Goal: Transaction & Acquisition: Purchase product/service

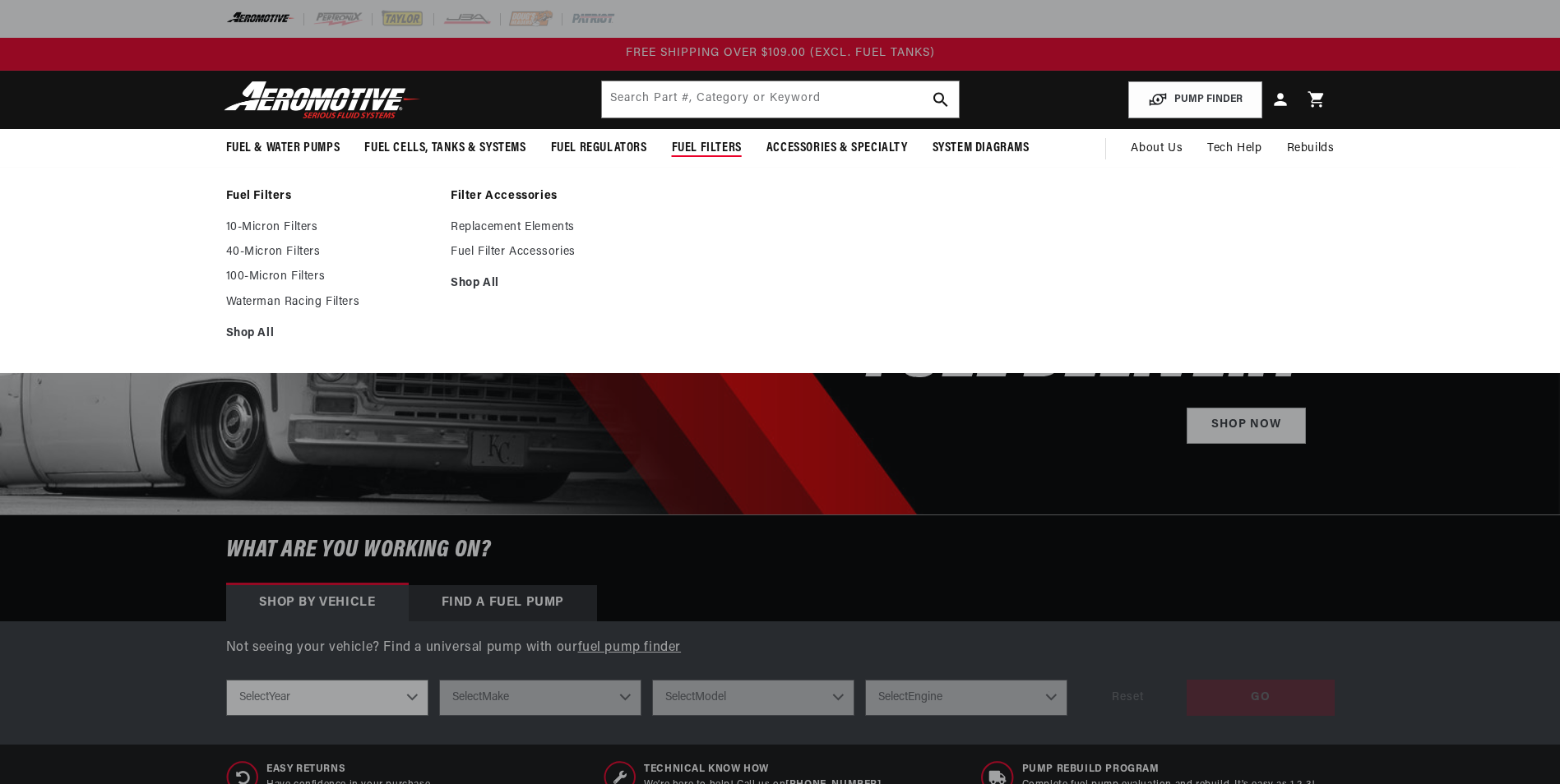
click at [698, 145] on span "Fuel Filters" at bounding box center [706, 149] width 69 height 17
click at [682, 147] on span "Fuel Filters" at bounding box center [706, 149] width 69 height 17
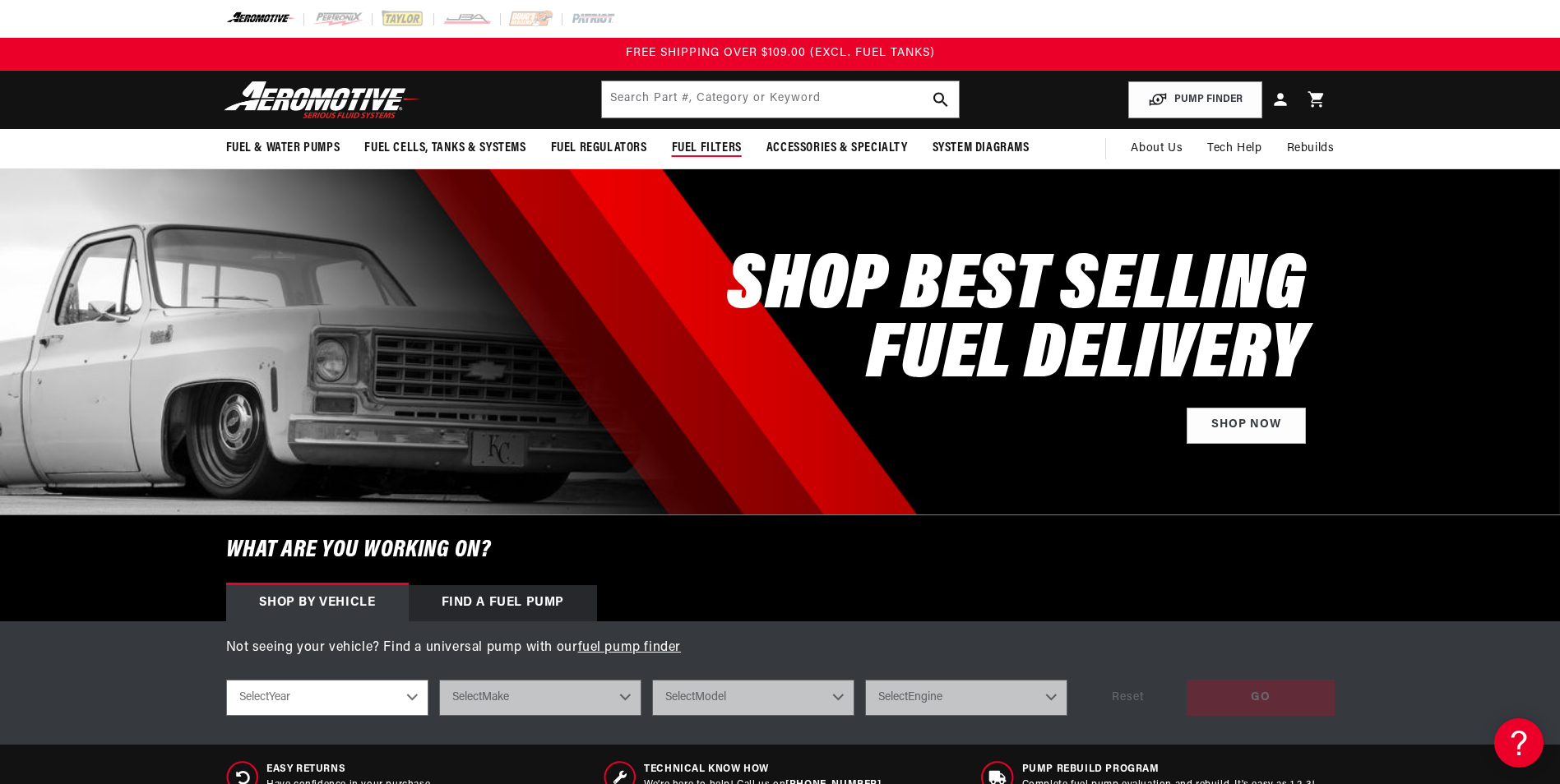
click at [682, 147] on span "Fuel Filters" at bounding box center [706, 149] width 69 height 17
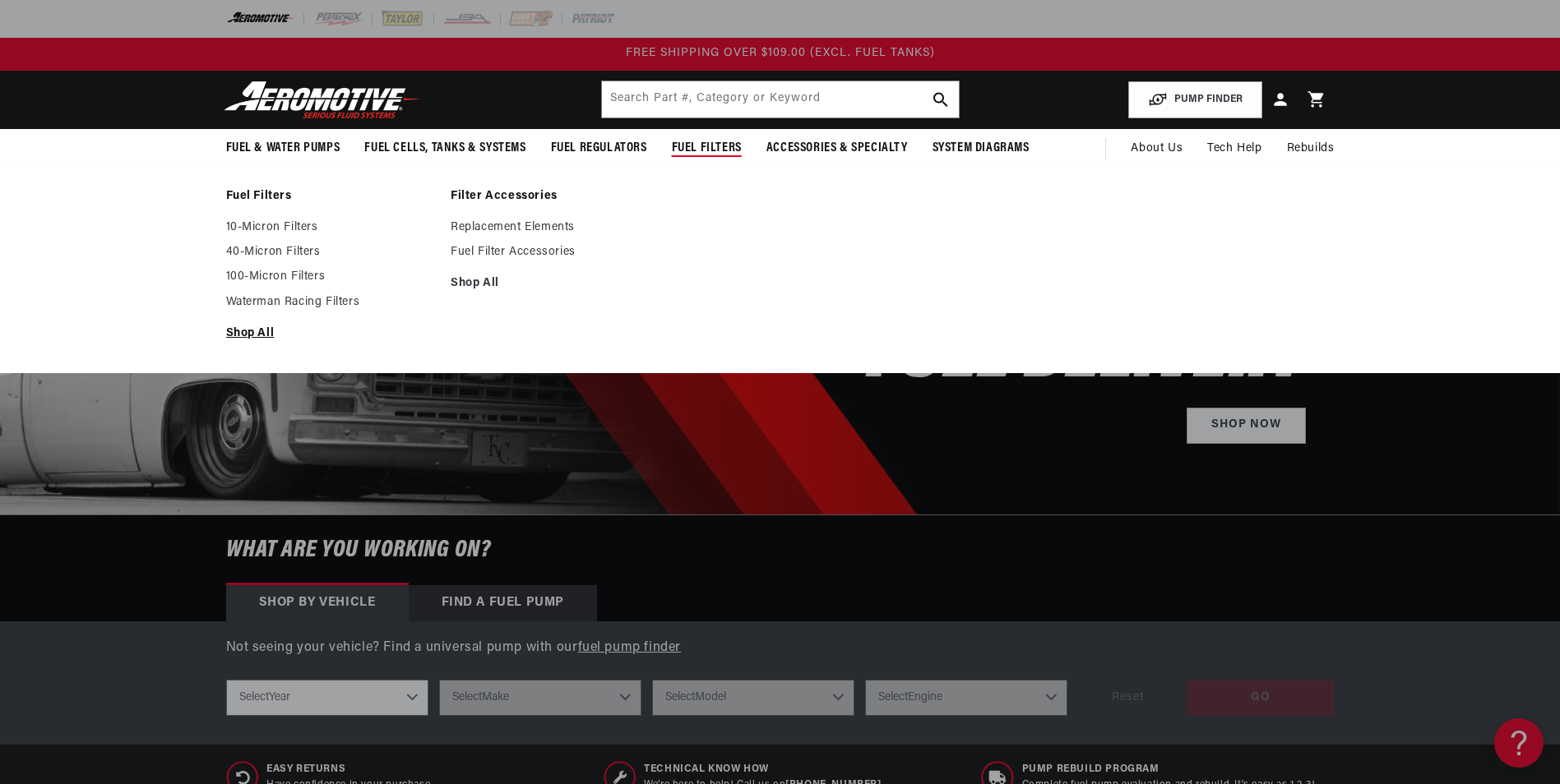
click at [259, 328] on link "Shop All" at bounding box center [330, 333] width 208 height 14
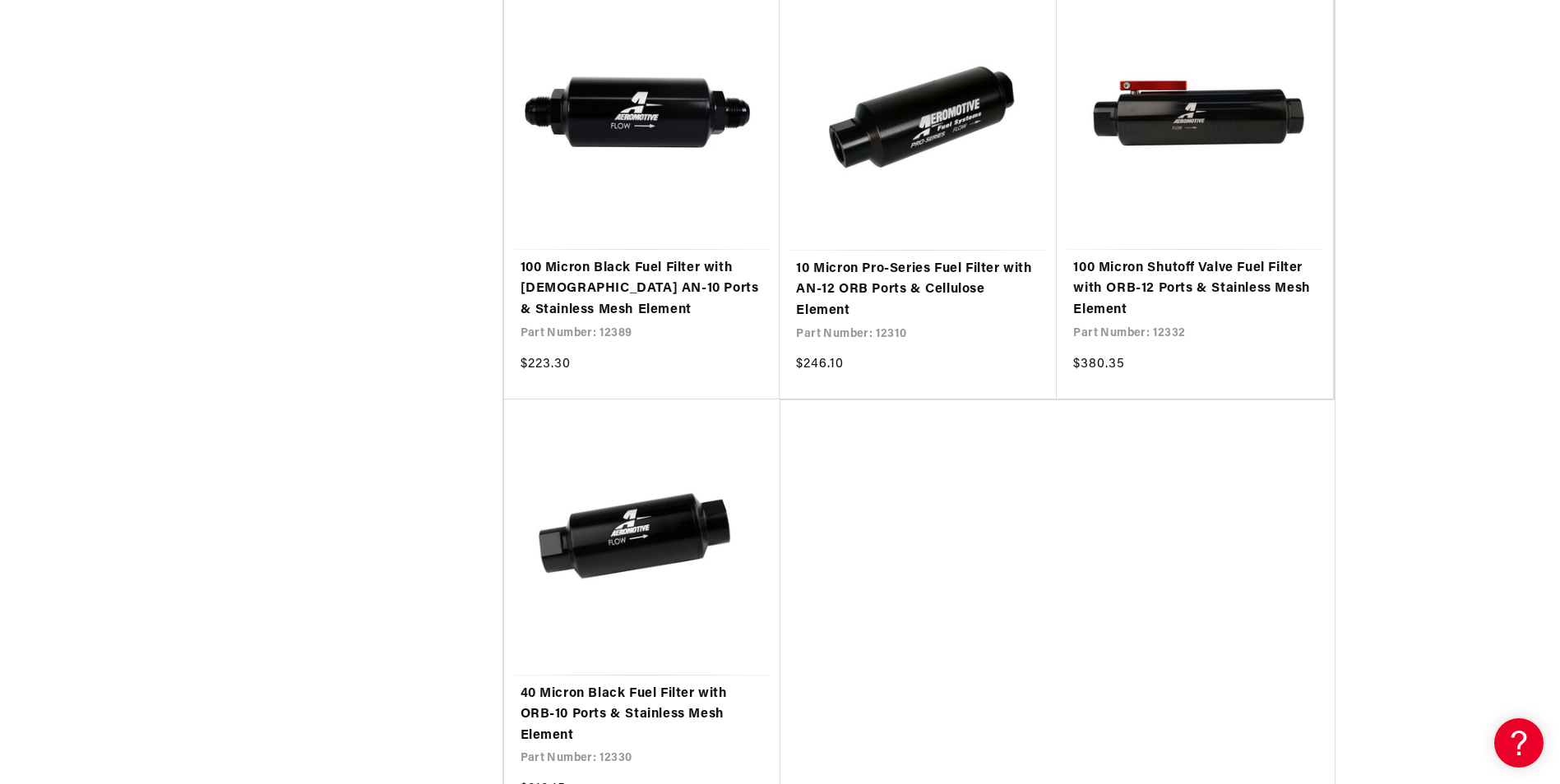
scroll to position [3534, 0]
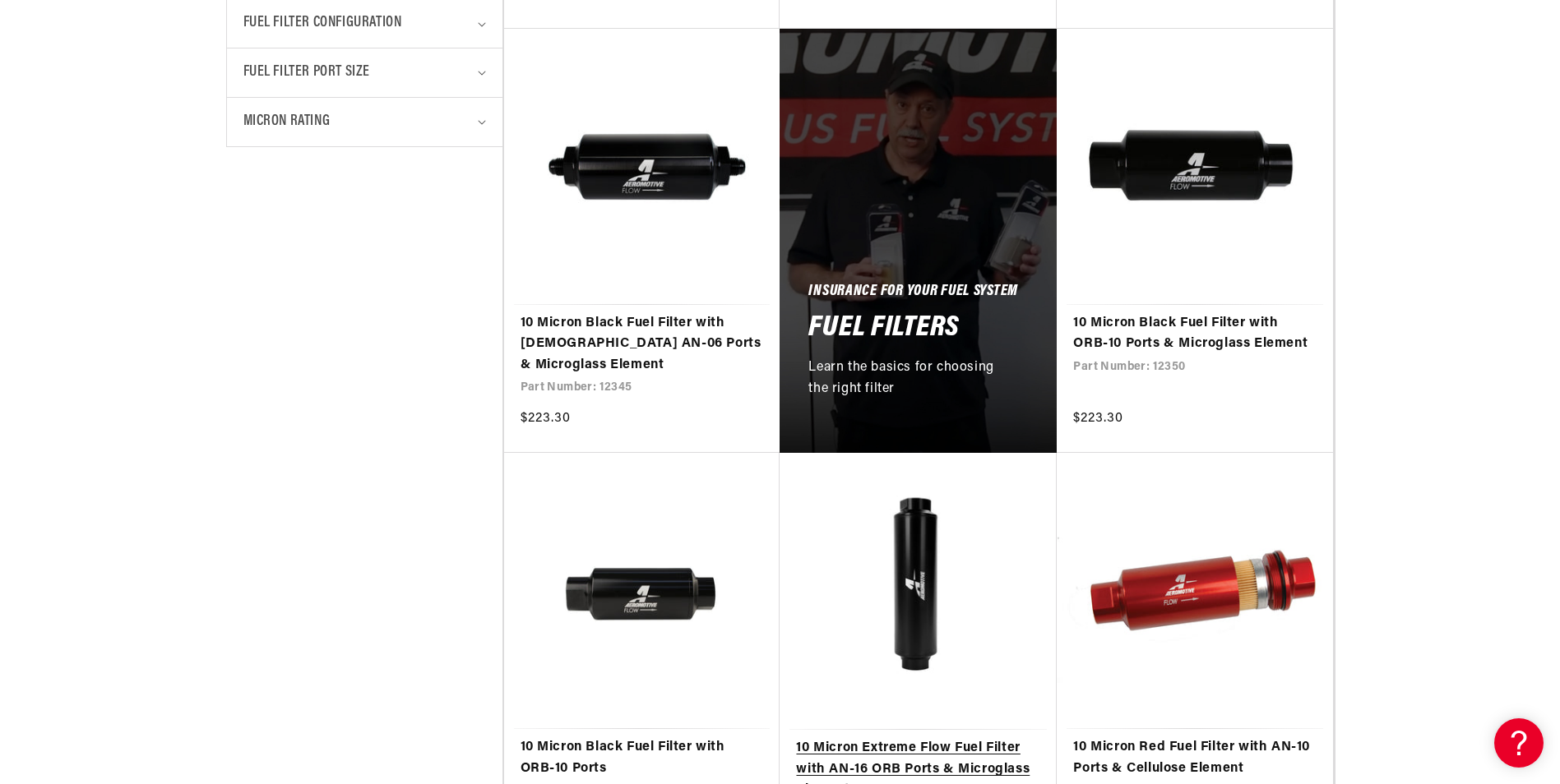
scroll to position [904, 0]
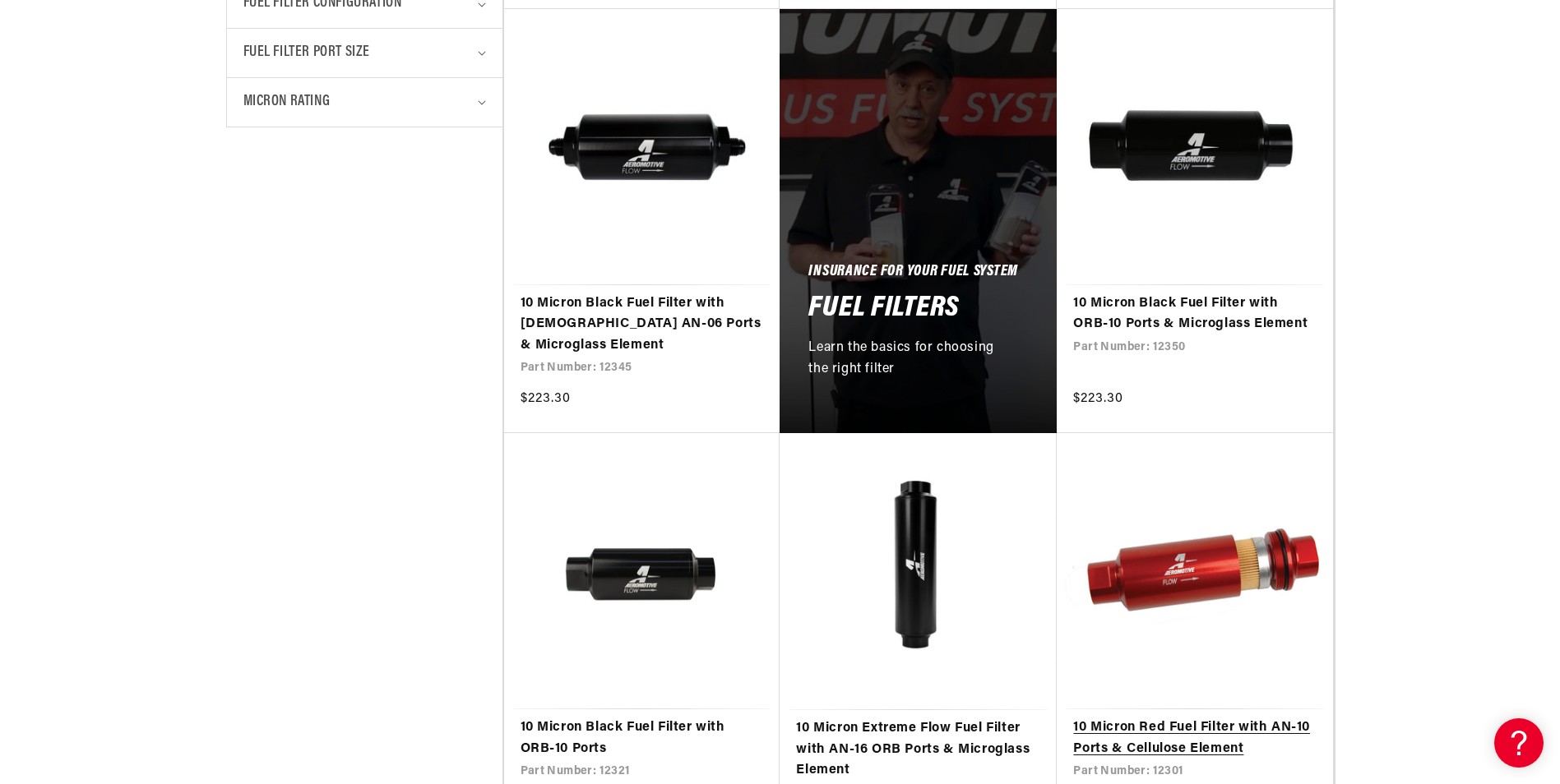
click at [1183, 717] on link "10 Micron Red Fuel Filter with AN-10 Ports & Cellulose Element" at bounding box center [1194, 738] width 243 height 41
